Goal: Task Accomplishment & Management: Manage account settings

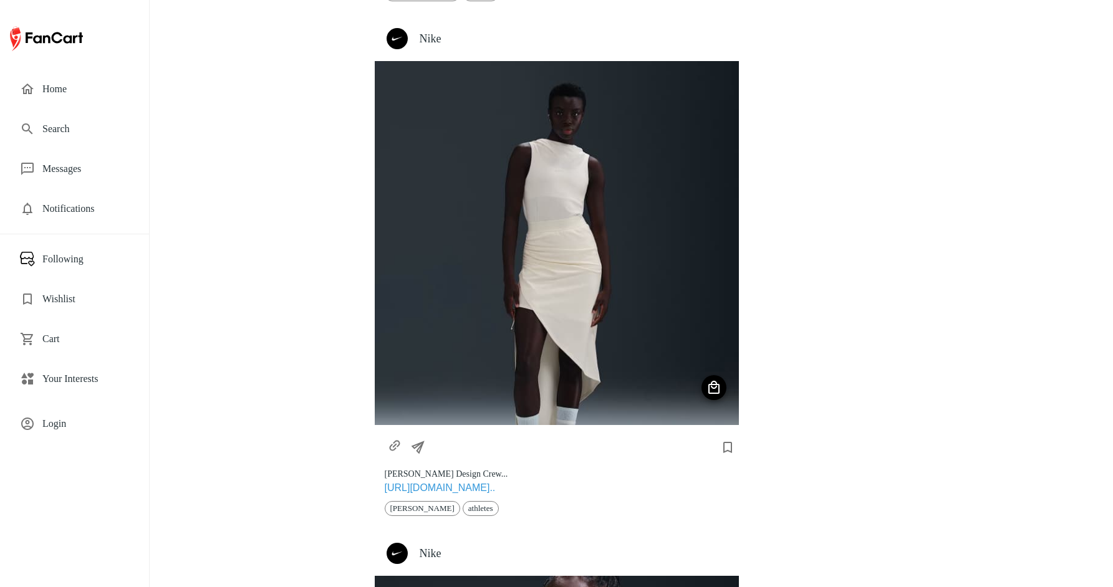
scroll to position [491, 0]
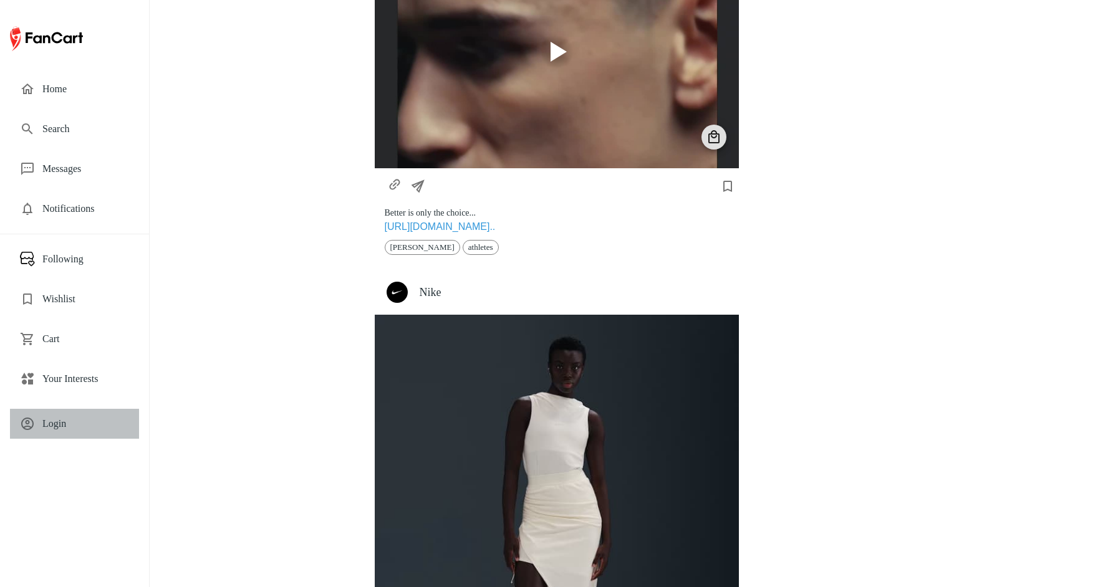
click at [53, 425] on span "Login" at bounding box center [85, 423] width 87 height 15
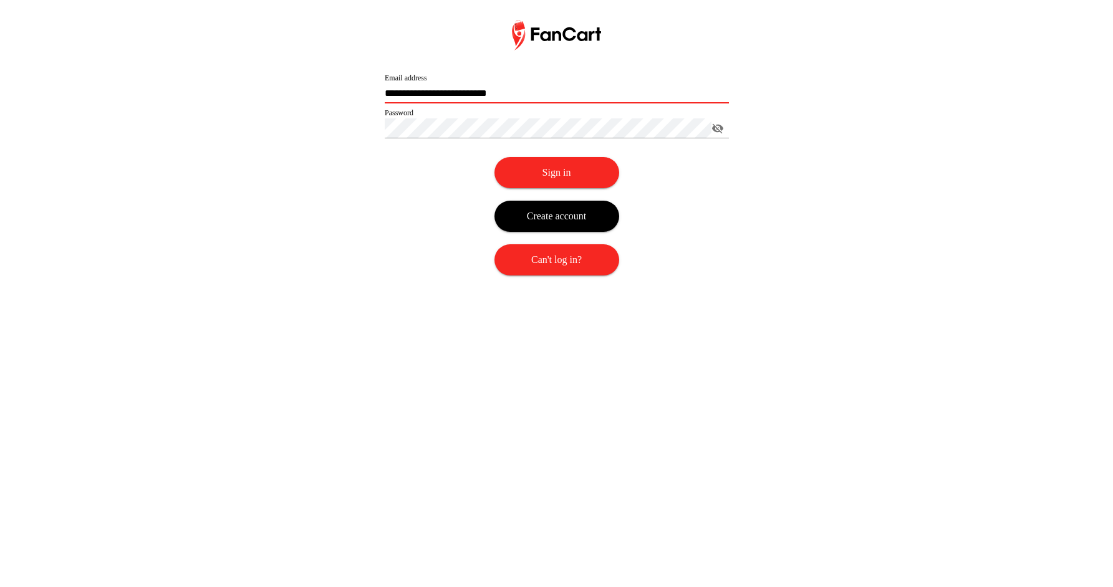
click at [478, 95] on input "**********" at bounding box center [557, 94] width 344 height 20
click at [587, 170] on button "Sign in" at bounding box center [556, 172] width 125 height 31
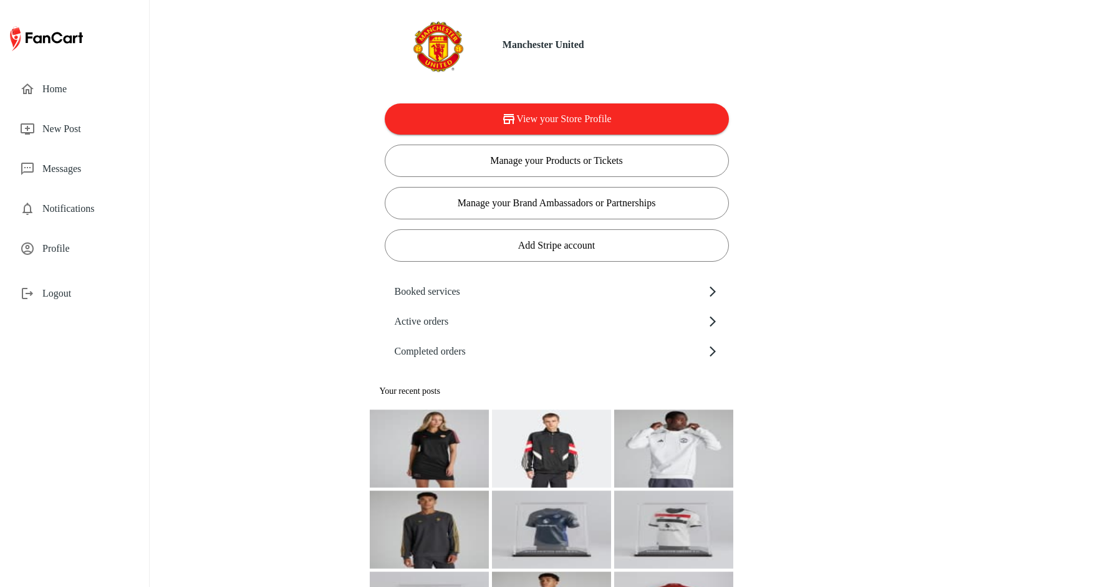
click at [74, 246] on span "Profile" at bounding box center [85, 248] width 87 height 15
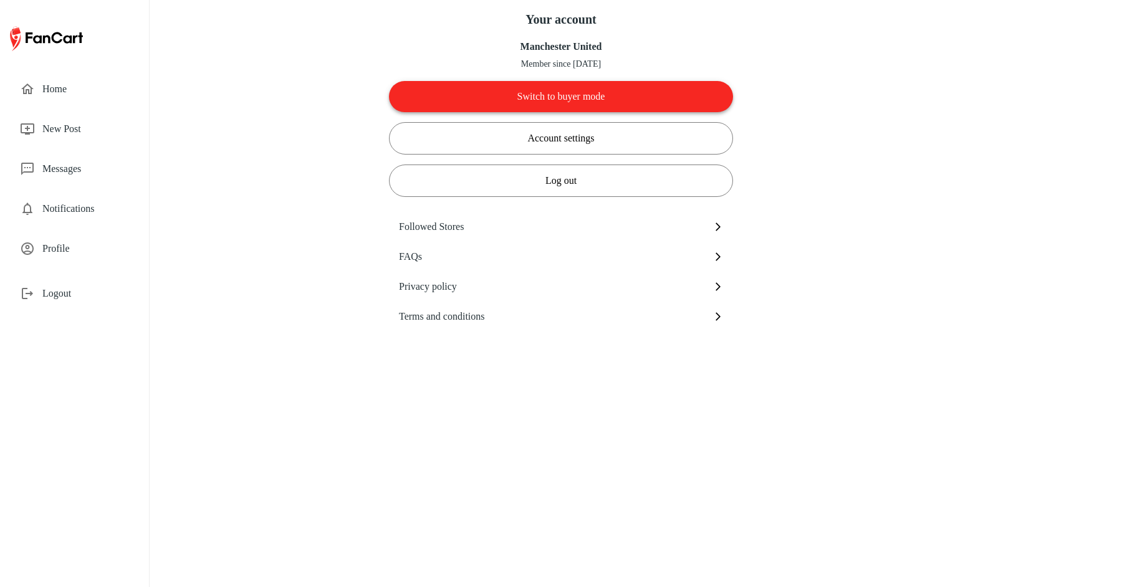
click at [515, 97] on button "Switch to buyer mode" at bounding box center [561, 96] width 344 height 31
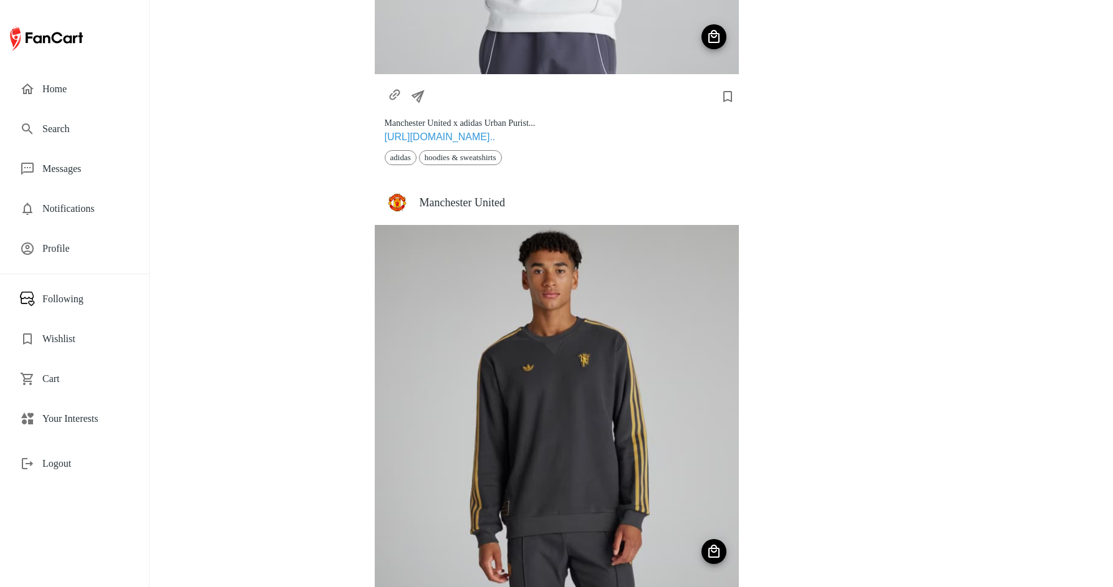
scroll to position [1396, 0]
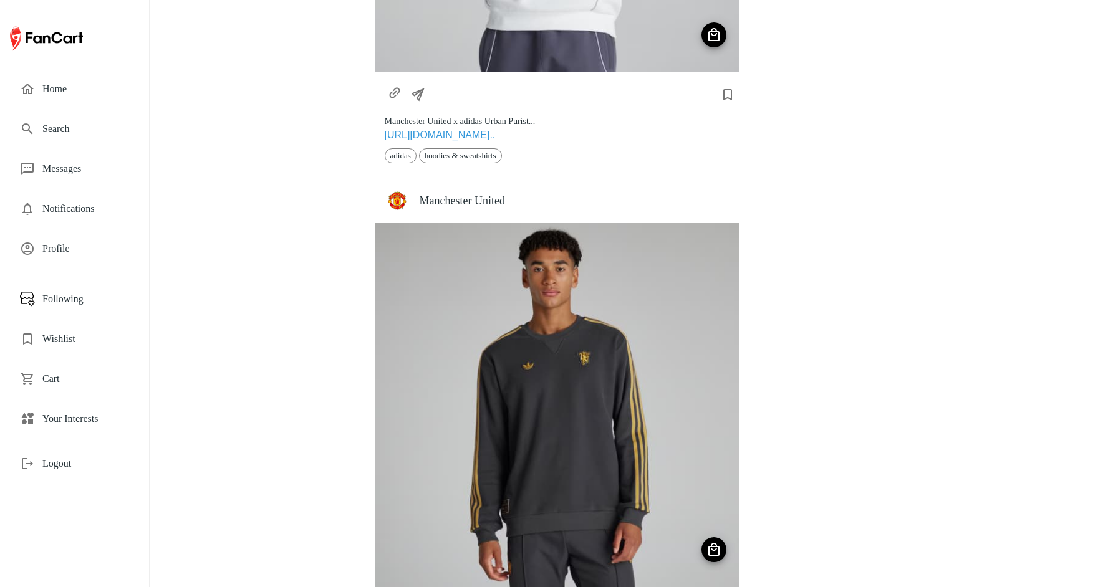
click at [80, 133] on span "Search" at bounding box center [85, 129] width 87 height 15
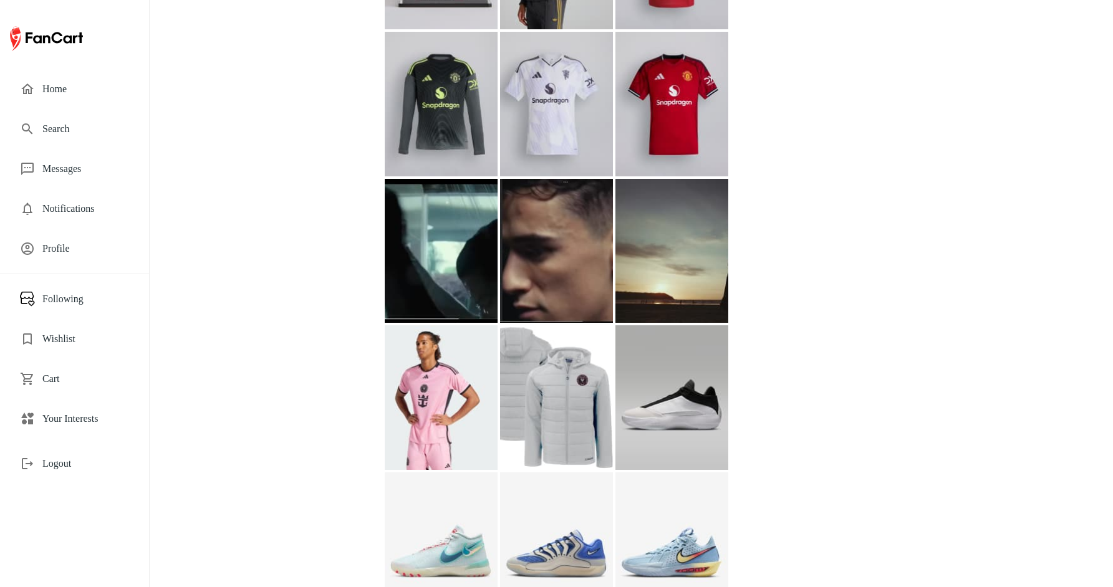
scroll to position [534, 0]
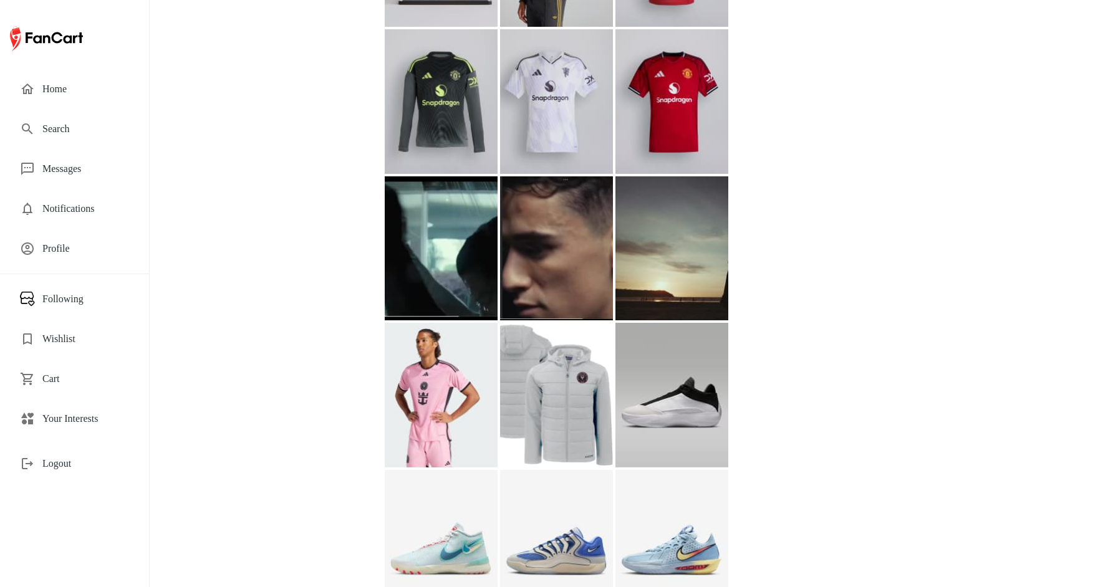
click at [688, 282] on img at bounding box center [671, 248] width 113 height 145
click at [676, 252] on img at bounding box center [671, 248] width 113 height 145
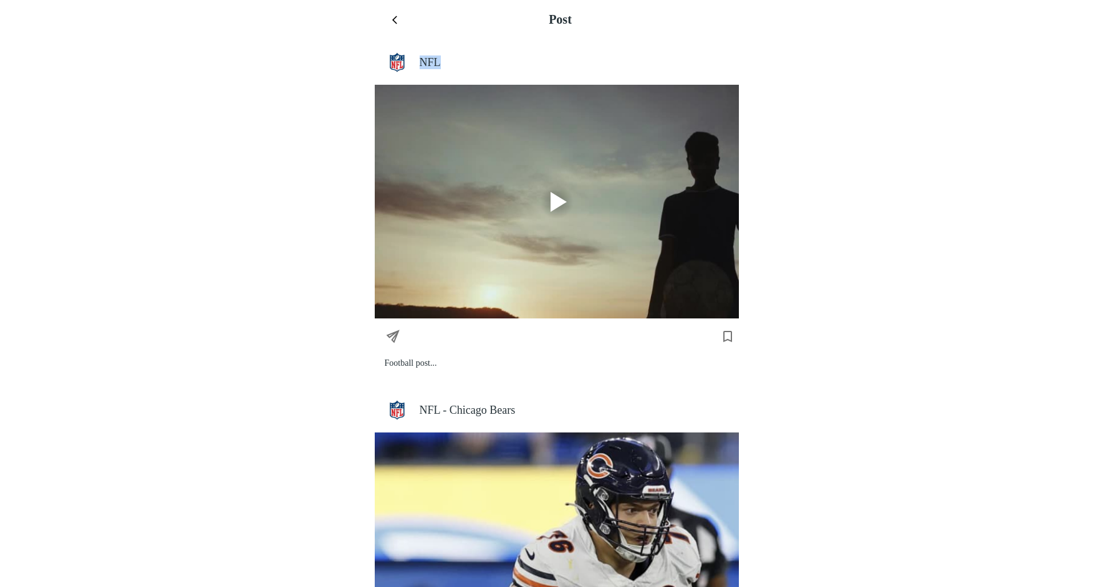
drag, startPoint x: 474, startPoint y: 63, endPoint x: 418, endPoint y: 65, distance: 55.5
click at [418, 65] on div "NFL" at bounding box center [557, 62] width 364 height 45
click at [395, 19] on icon "menu" at bounding box center [397, 20] width 10 height 10
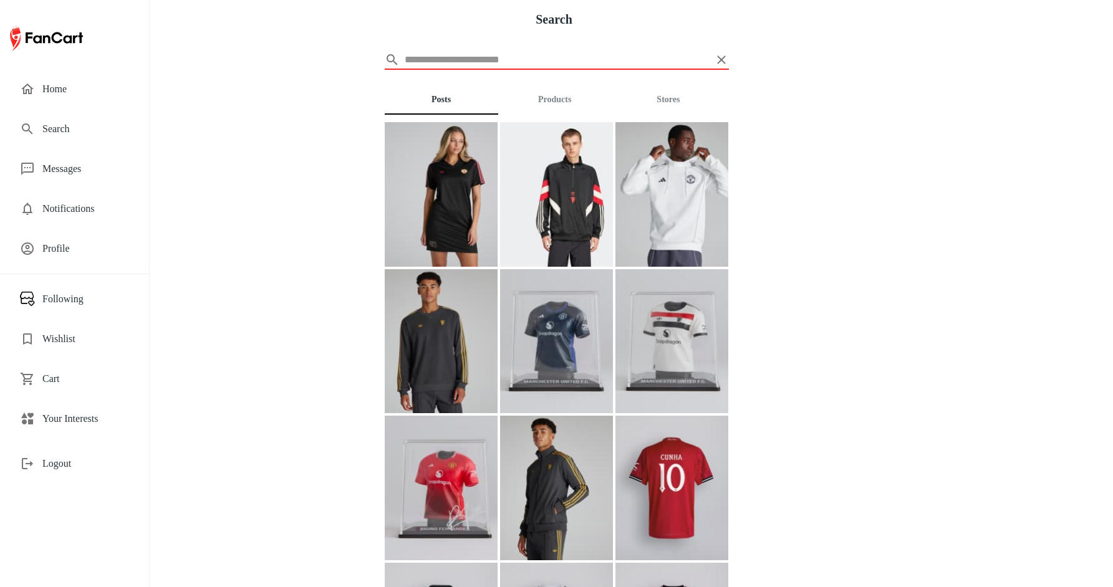
click at [60, 466] on span "Logout" at bounding box center [85, 463] width 87 height 15
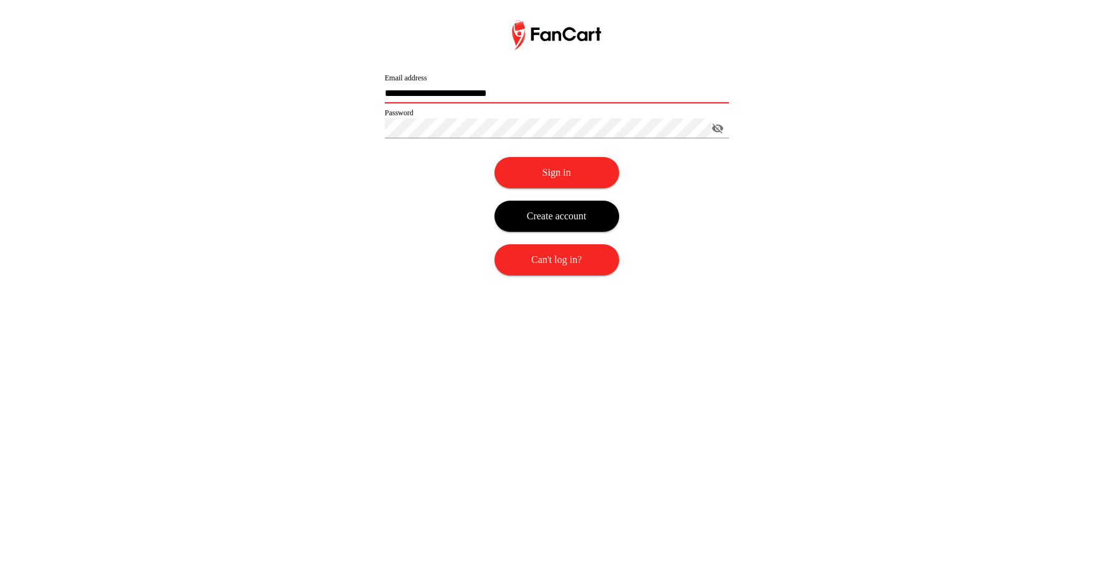
click at [426, 94] on input "**********" at bounding box center [557, 94] width 344 height 20
drag, startPoint x: 422, startPoint y: 90, endPoint x: 328, endPoint y: 95, distance: 94.2
click at [328, 95] on div "**********" at bounding box center [556, 160] width 1113 height 280
type input "**********"
click at [318, 217] on div "**********" at bounding box center [556, 160] width 1113 height 280
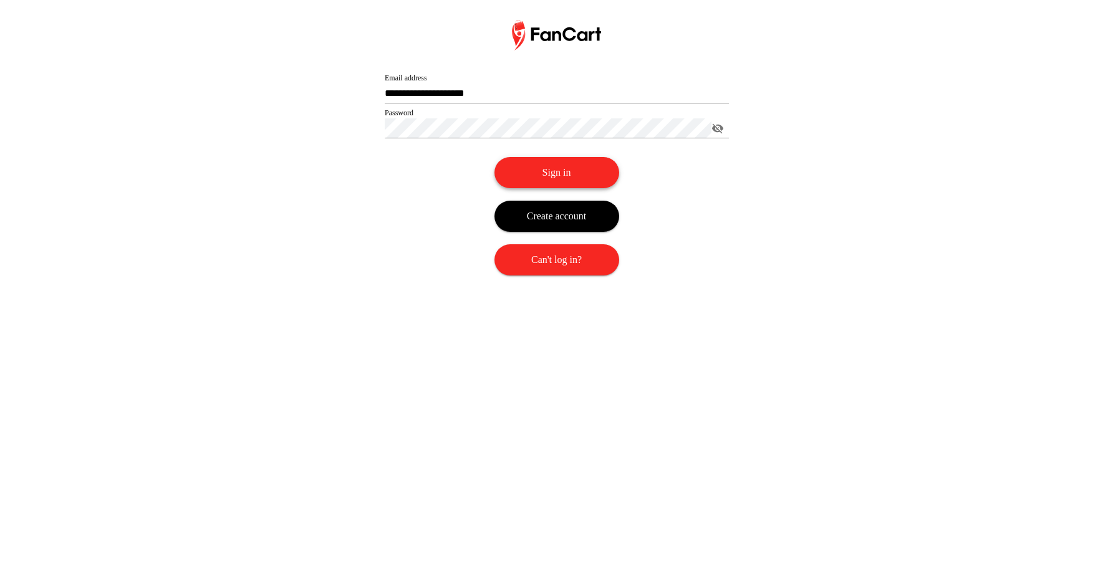
click at [575, 175] on button "Sign in" at bounding box center [556, 172] width 125 height 31
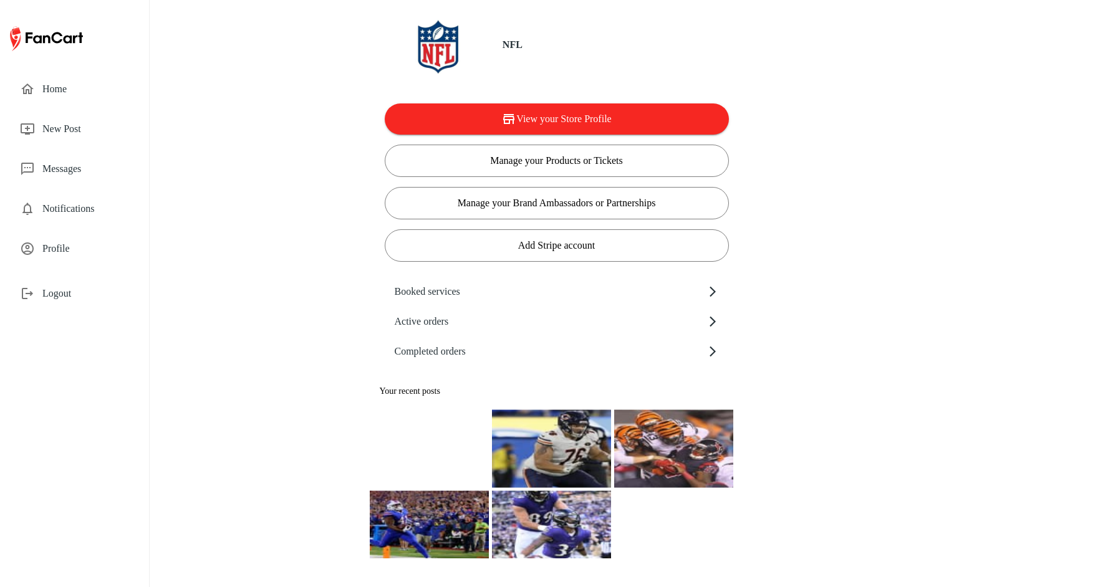
click at [440, 427] on video at bounding box center [429, 449] width 119 height 60
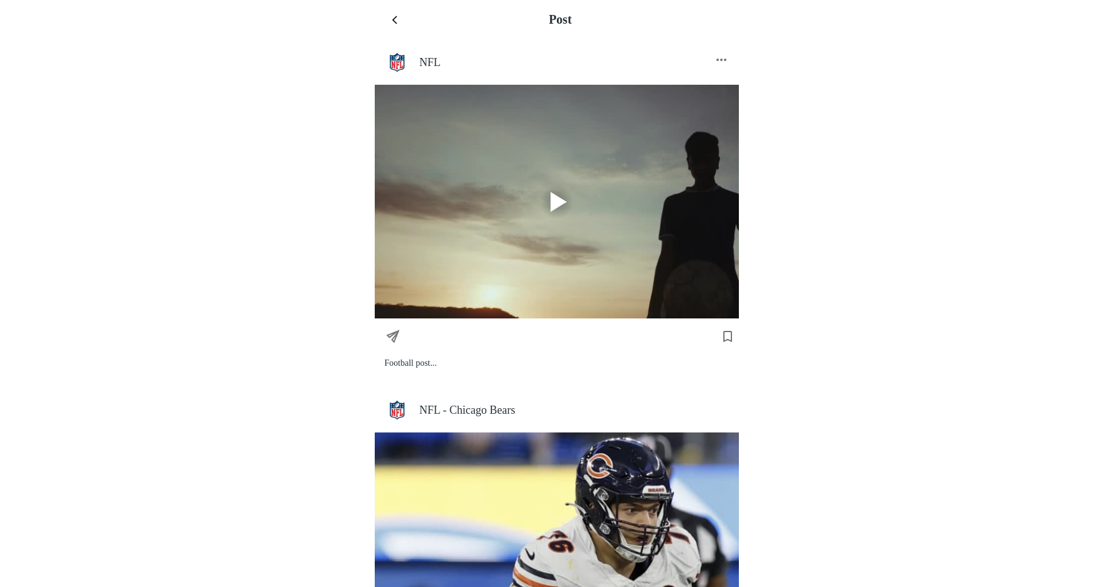
click at [725, 65] on icon "settings" at bounding box center [721, 59] width 15 height 15
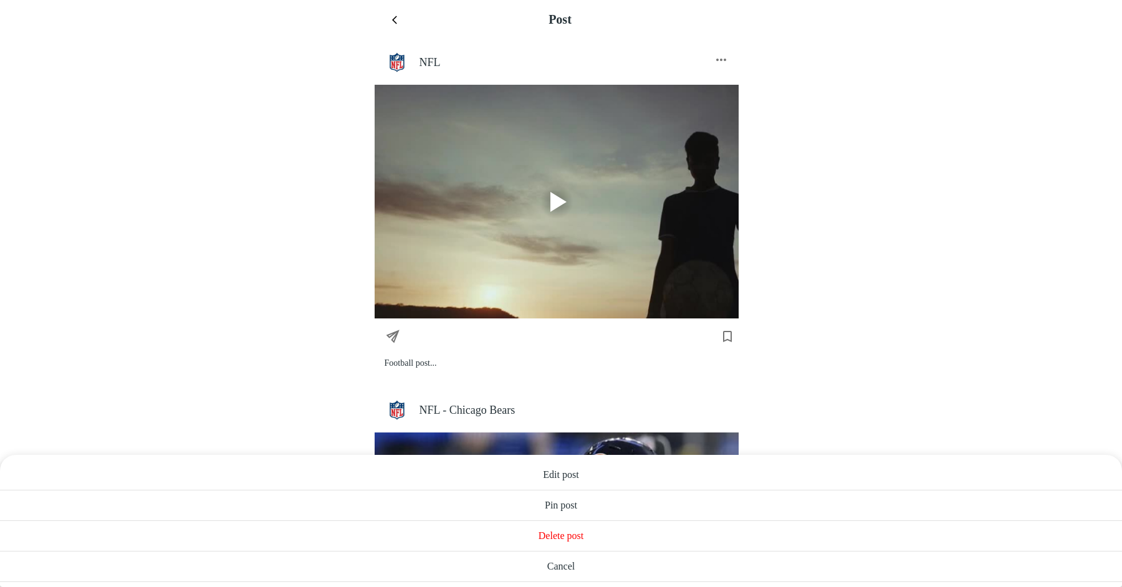
click at [543, 531] on span "Delete post" at bounding box center [561, 536] width 1102 height 15
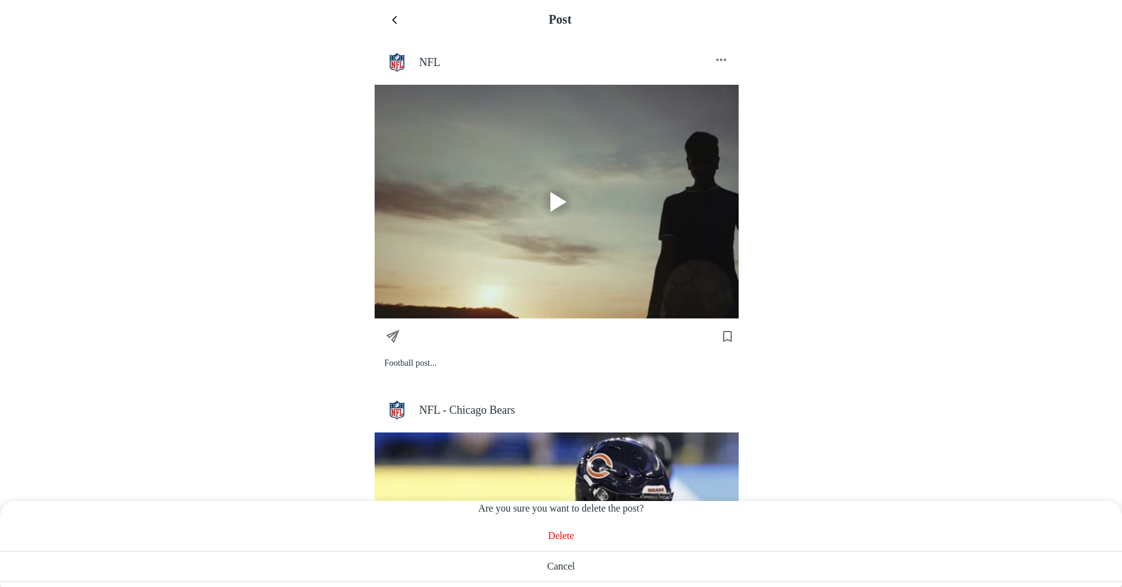
click at [557, 543] on div "Delete" at bounding box center [561, 536] width 1122 height 31
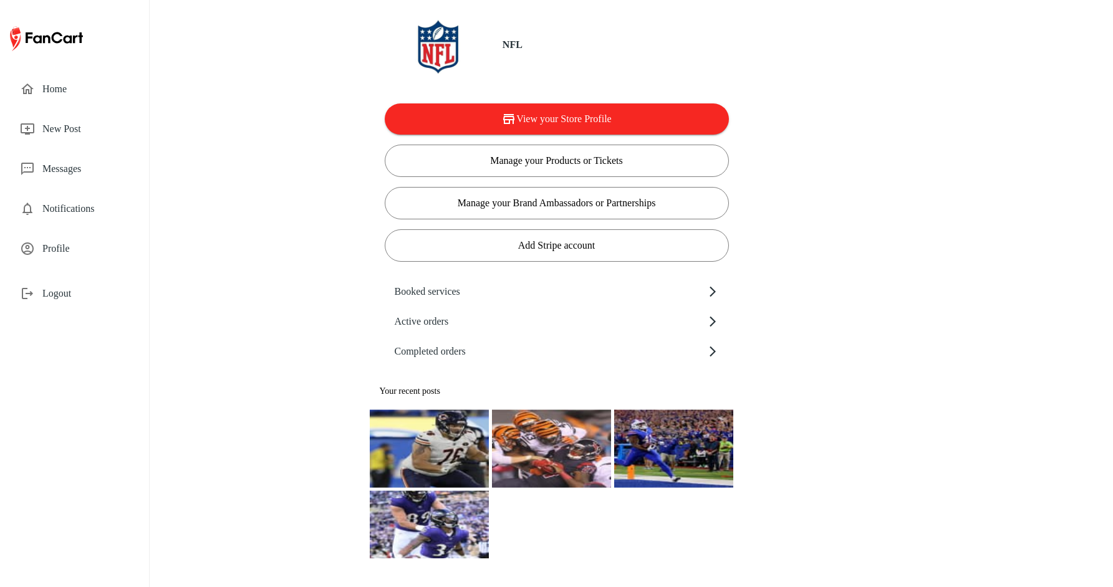
click at [62, 89] on span "Home" at bounding box center [85, 89] width 87 height 15
click at [64, 259] on div "Profile" at bounding box center [74, 249] width 129 height 30
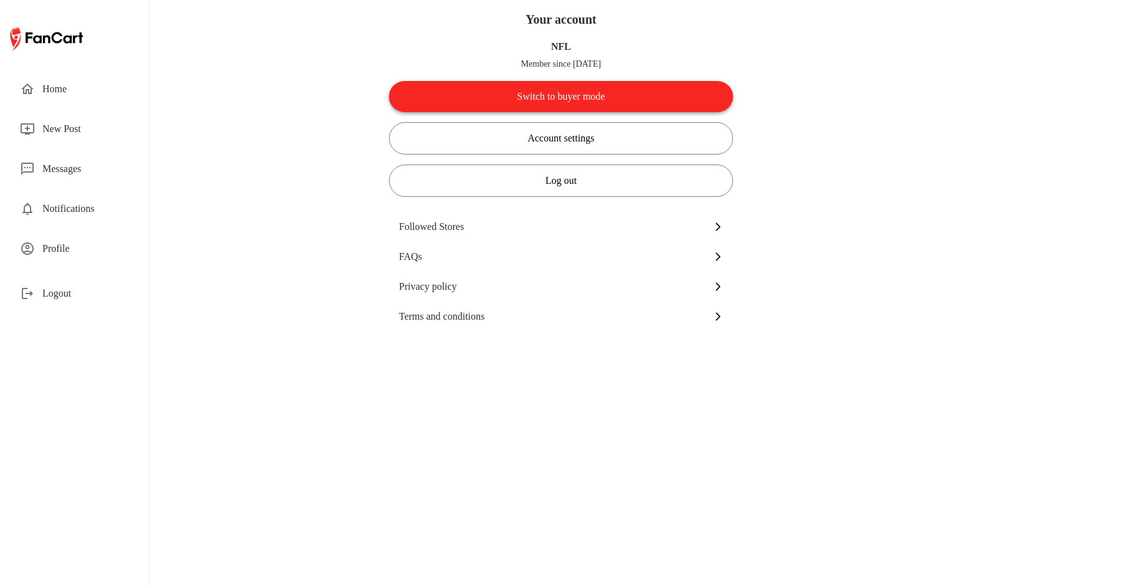
click at [535, 92] on button "Switch to buyer mode" at bounding box center [561, 96] width 344 height 31
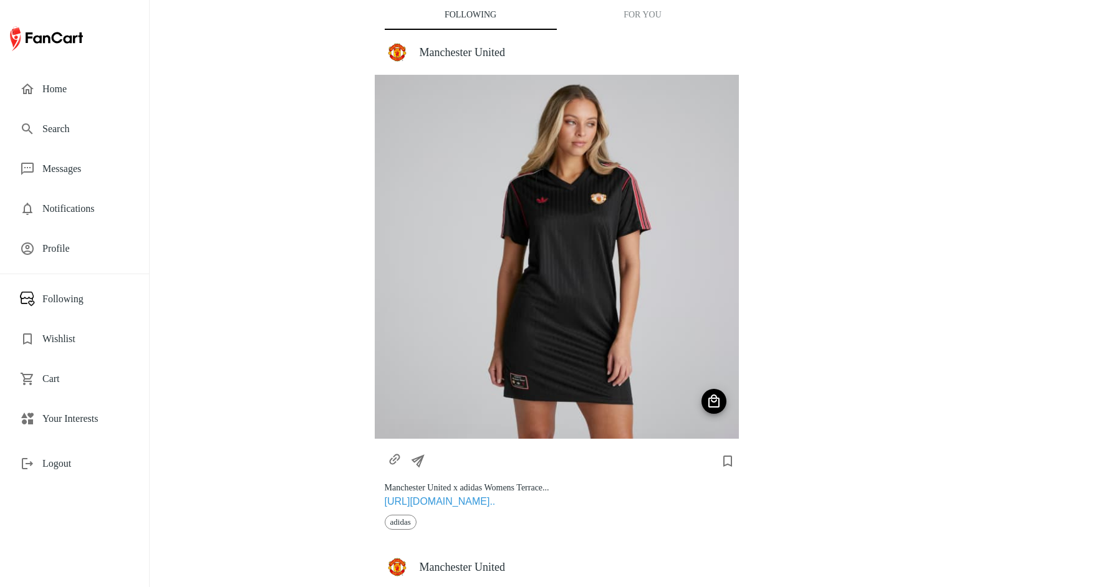
click at [452, 52] on h4 "Manchester United" at bounding box center [573, 52] width 309 height 14
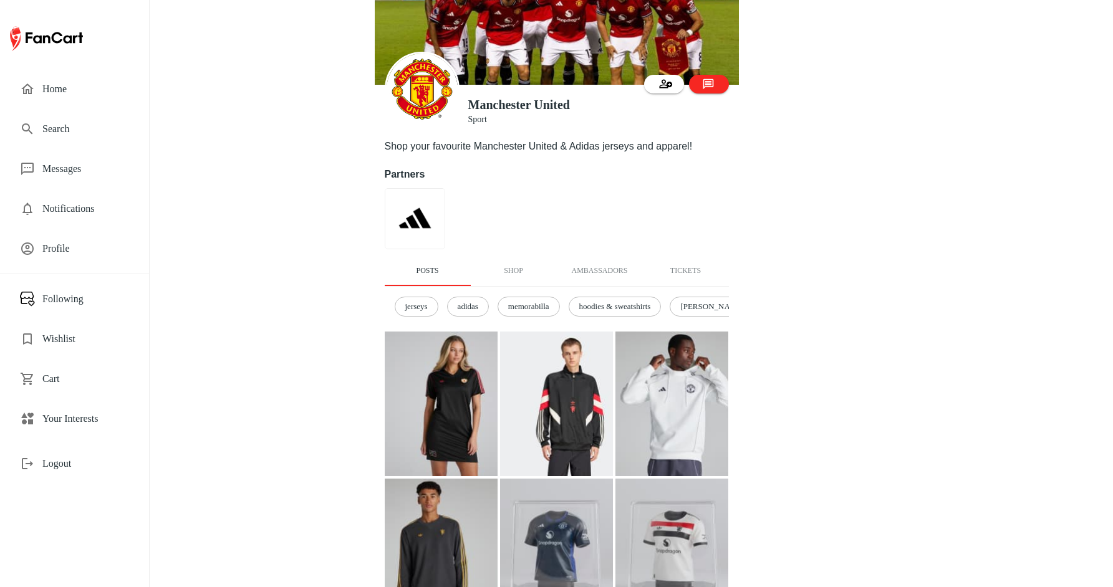
scroll to position [64, 0]
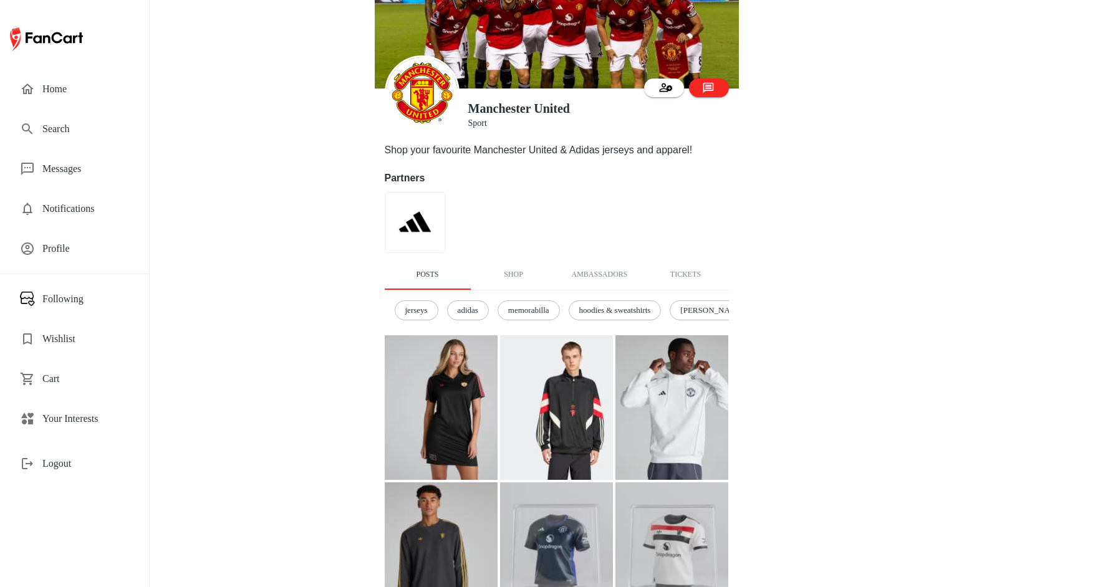
click at [514, 268] on button "Shop" at bounding box center [514, 275] width 86 height 30
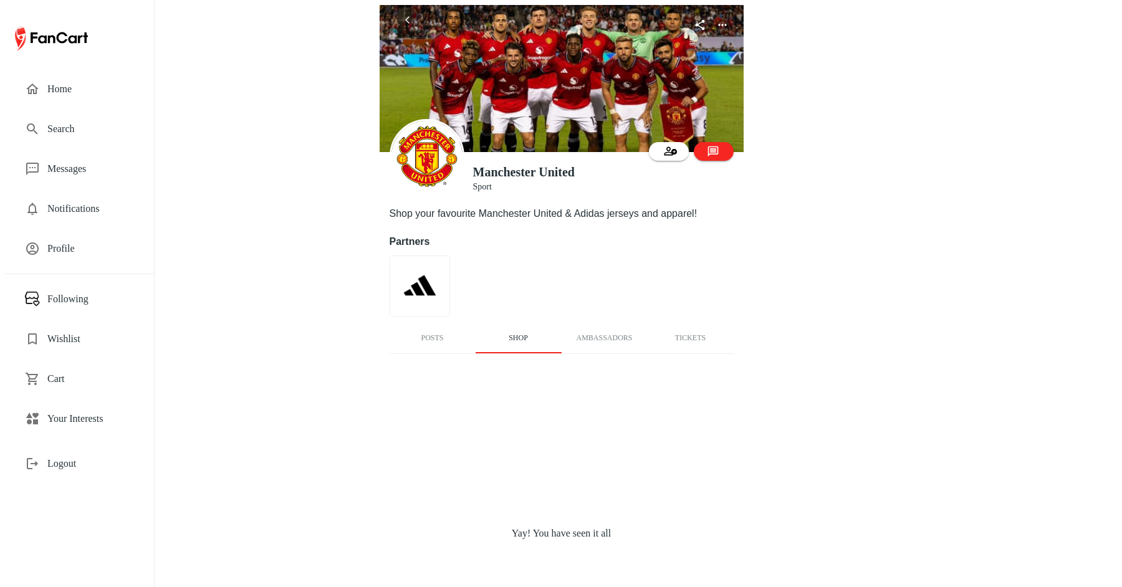
scroll to position [0, 0]
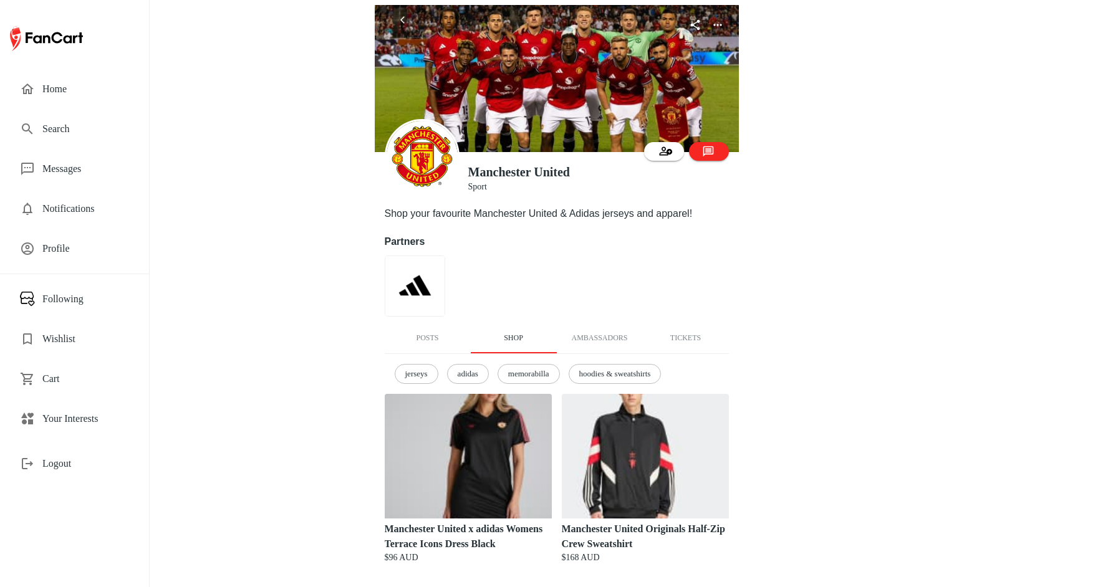
click at [591, 332] on button "Ambassadors" at bounding box center [600, 338] width 86 height 30
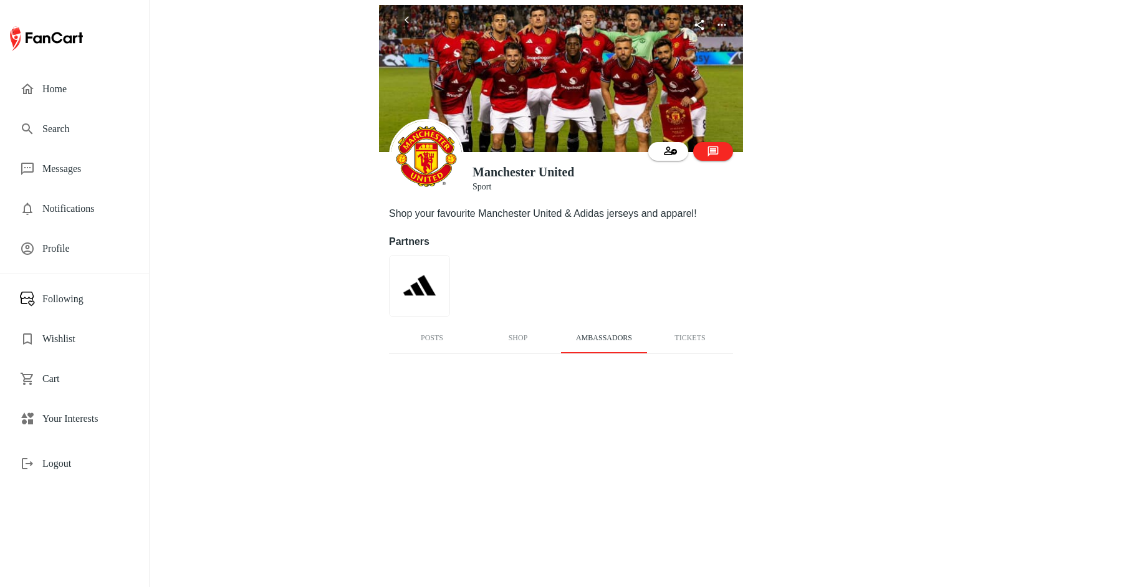
click at [704, 335] on button "Tickets" at bounding box center [690, 338] width 86 height 30
